Goal: Go to known website: Access a specific website the user already knows

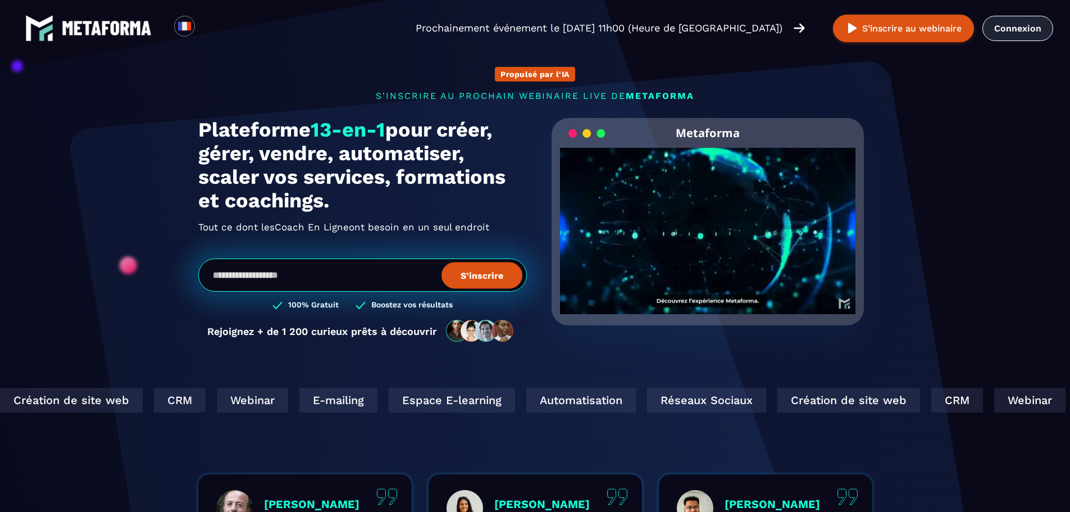
click at [1018, 33] on link "Connexion" at bounding box center [1017, 28] width 71 height 25
